Goal: Use online tool/utility: Utilize a website feature to perform a specific function

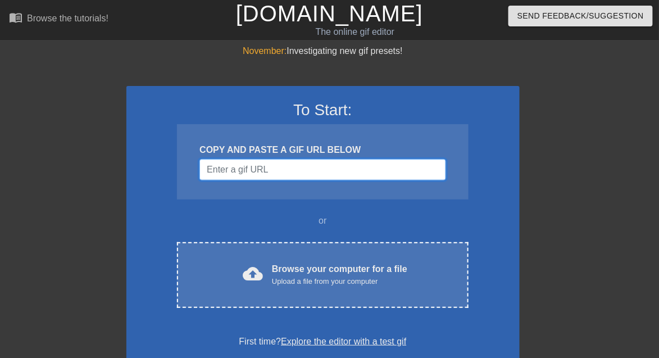
click at [259, 172] on input "Username" at bounding box center [323, 169] width 246 height 21
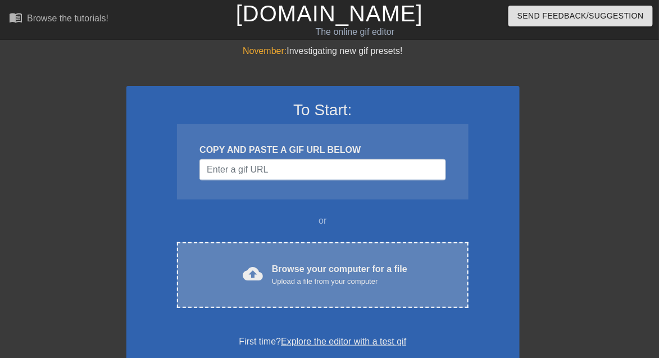
click at [296, 270] on div "Browse your computer for a file Upload a file from your computer" at bounding box center [339, 274] width 135 height 25
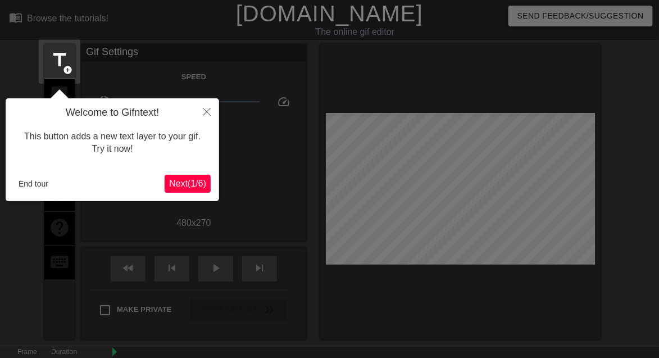
scroll to position [28, 0]
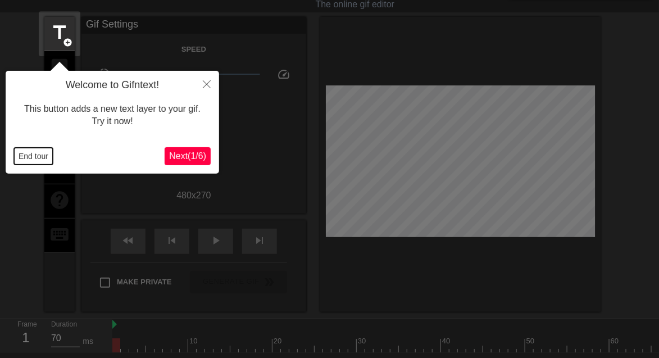
click at [38, 153] on button "End tour" at bounding box center [33, 156] width 39 height 17
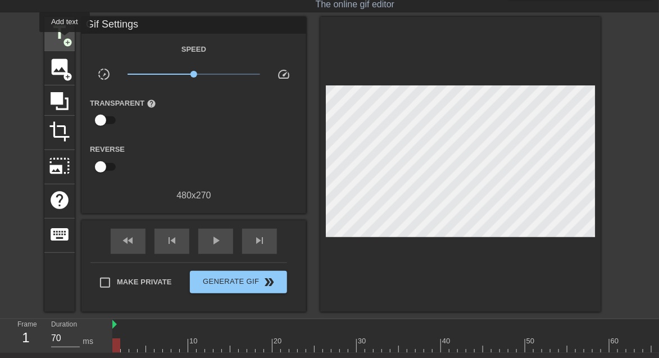
click at [65, 40] on span "add_circle" at bounding box center [68, 43] width 10 height 10
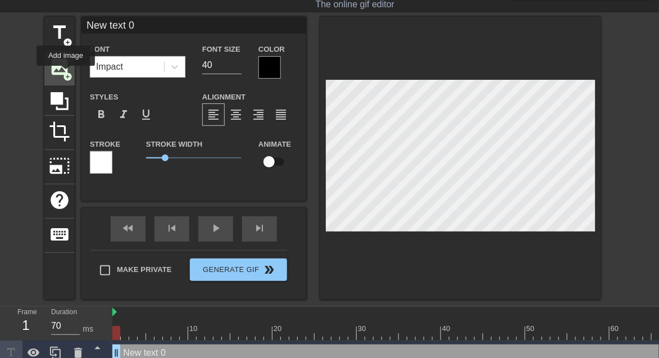
click at [66, 74] on span "add_circle" at bounding box center [68, 77] width 10 height 10
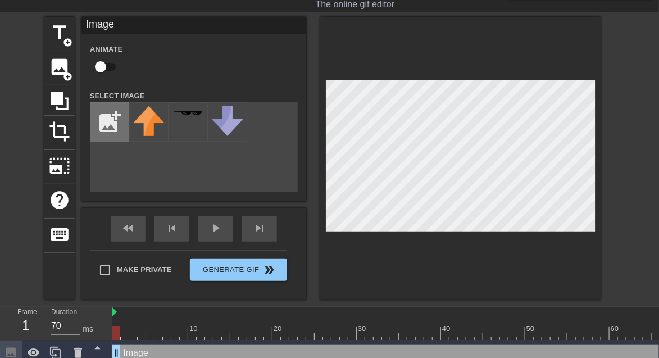
click at [111, 134] on input "file" at bounding box center [109, 122] width 38 height 38
type input "C:\fakepath\Bildschirmfoto [DATE] um 14.51.01.png"
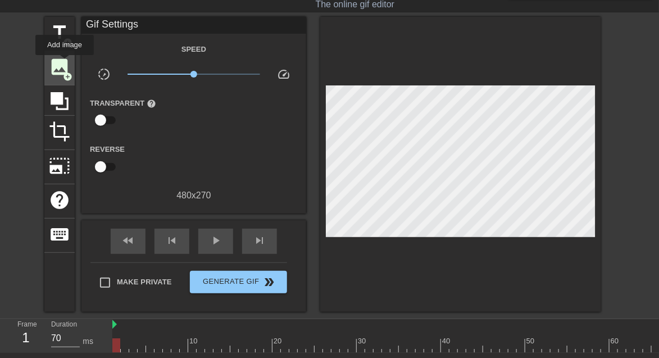
click at [65, 63] on span "image" at bounding box center [59, 66] width 21 height 21
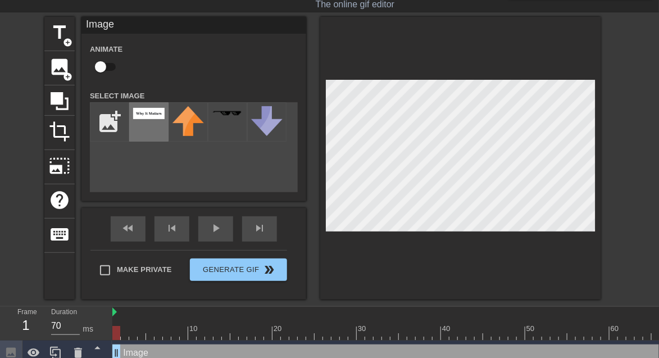
click at [147, 115] on img at bounding box center [148, 113] width 31 height 11
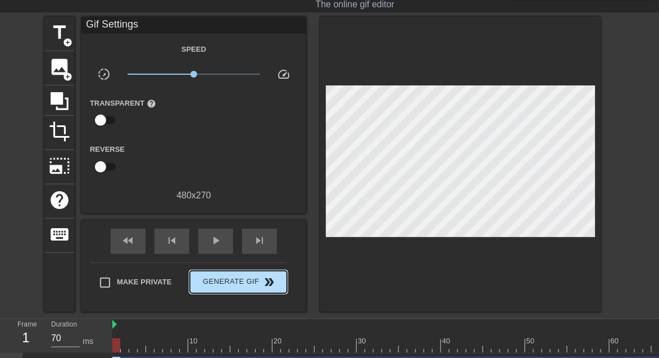
click at [232, 265] on div "Make Private Generate Gif double_arrow" at bounding box center [188, 284] width 197 height 44
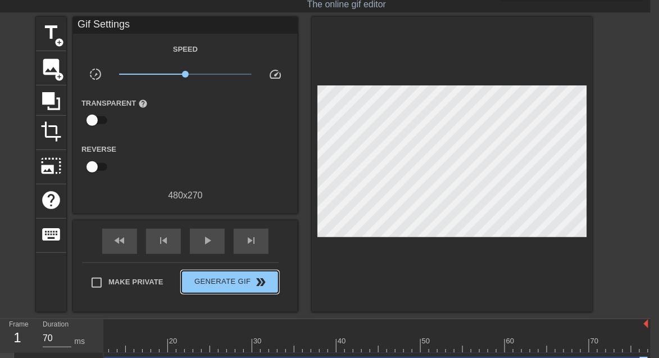
scroll to position [0, 0]
click at [203, 237] on span "play_arrow" at bounding box center [207, 240] width 13 height 13
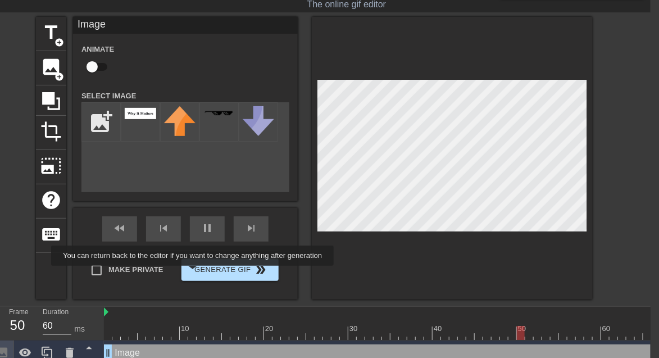
type input "70"
click at [201, 273] on button "Generate Gif double_arrow" at bounding box center [230, 270] width 97 height 22
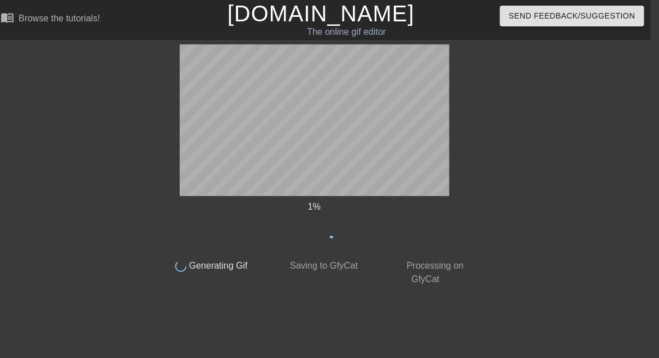
scroll to position [0, 8]
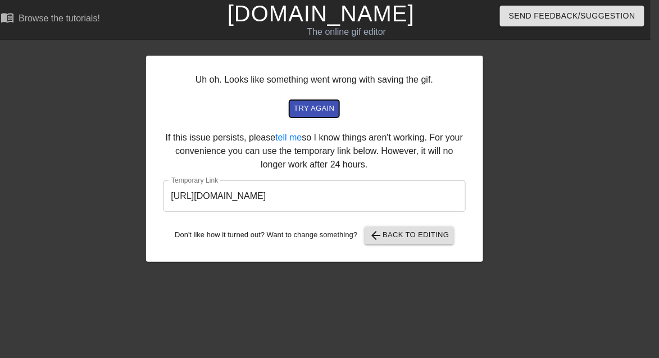
click at [319, 111] on span "try again" at bounding box center [314, 108] width 40 height 13
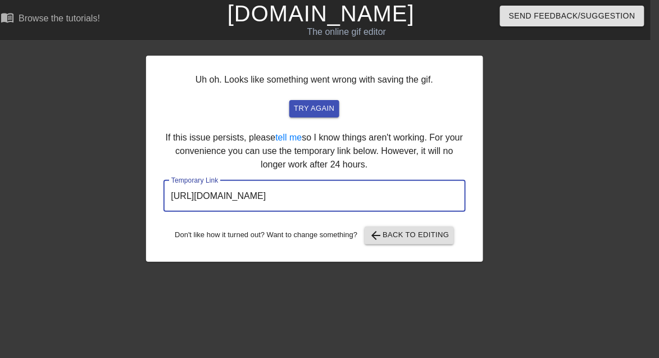
click at [337, 197] on input "[URL][DOMAIN_NAME]" at bounding box center [315, 195] width 302 height 31
